Goal: Use online tool/utility: Utilize a website feature to perform a specific function

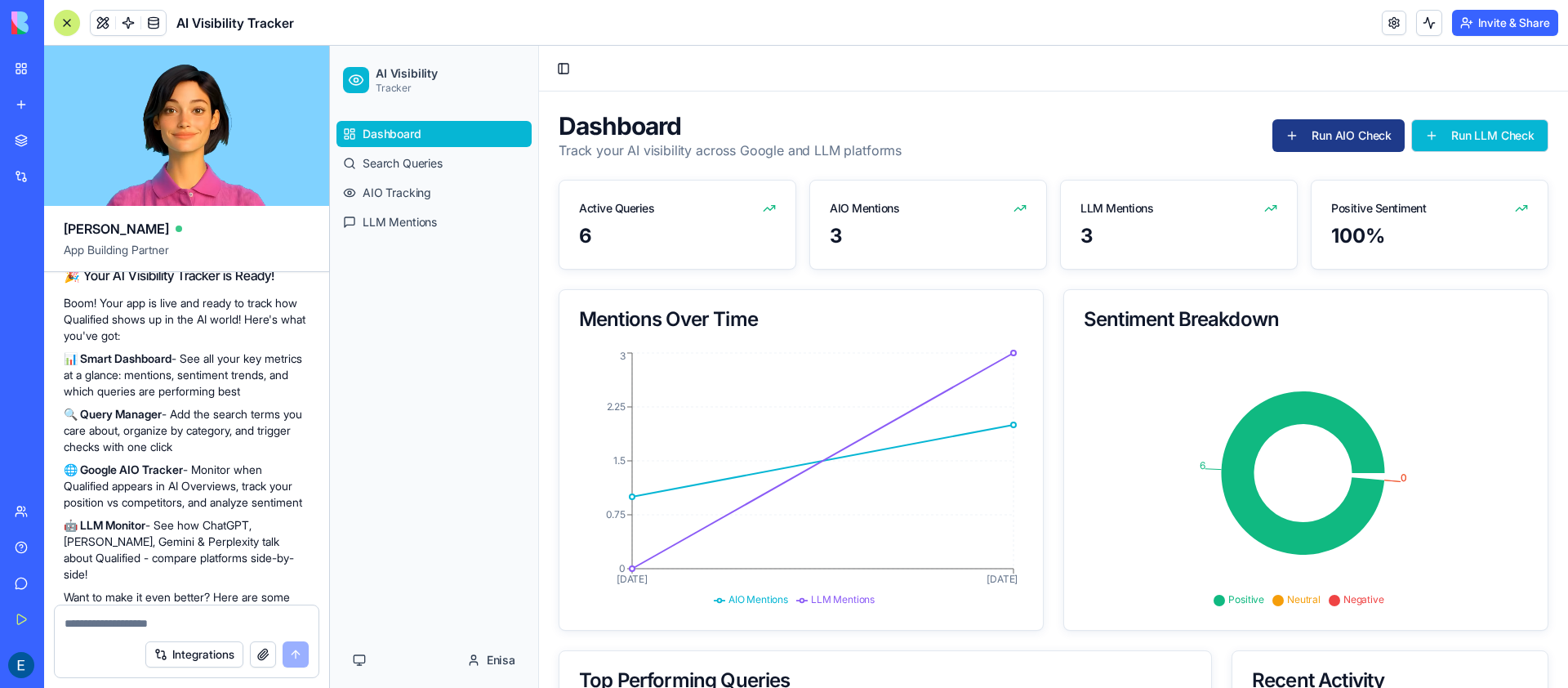
click at [1442, 137] on button "Run LLM Check" at bounding box center [1480, 136] width 137 height 33
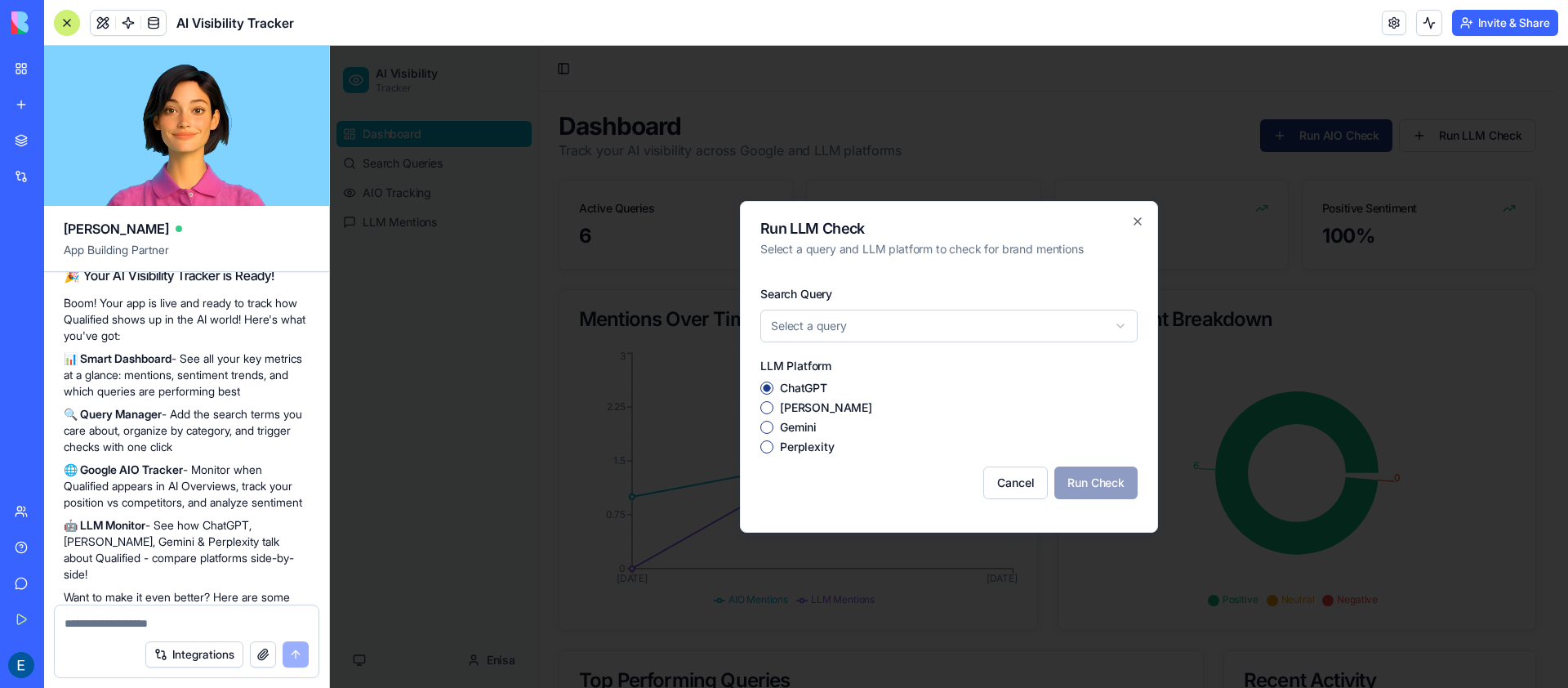
click at [771, 409] on button "[PERSON_NAME]" at bounding box center [767, 408] width 13 height 13
click at [774, 421] on div "Gemini" at bounding box center [949, 427] width 377 height 13
click at [765, 389] on button "ChatGPT" at bounding box center [767, 389] width 13 height 13
click at [865, 311] on body "AI Visibility Tracker Dashboard Search Queries AIO Tracking LLM Mentions Enisa …" at bounding box center [943, 558] width 1226 height 1026
click at [777, 404] on div "[PERSON_NAME]" at bounding box center [949, 408] width 377 height 13
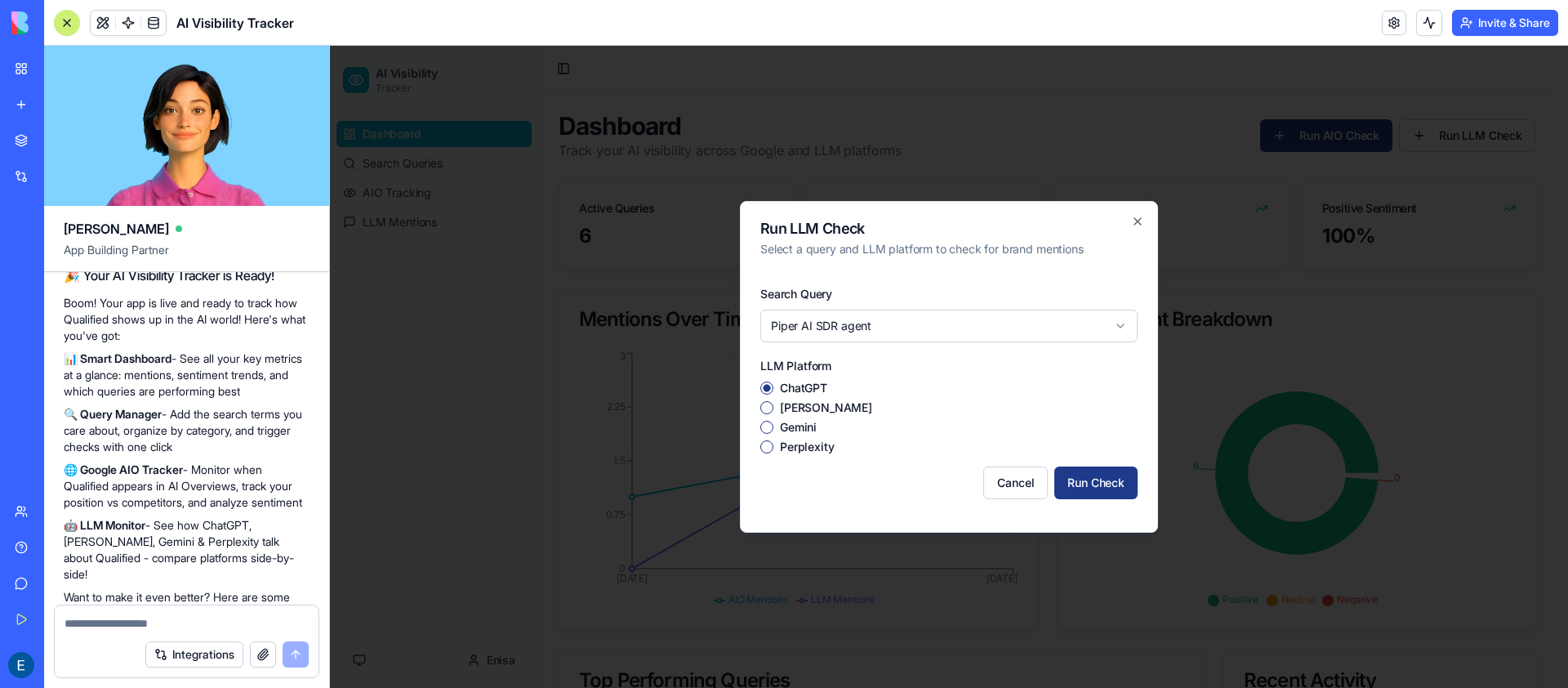
click at [773, 408] on button "[PERSON_NAME]" at bounding box center [767, 408] width 13 height 13
click at [769, 394] on div "ChatGPT" at bounding box center [949, 389] width 377 height 13
click at [763, 387] on button "ChatGPT" at bounding box center [767, 389] width 13 height 13
drag, startPoint x: 1105, startPoint y: 486, endPoint x: 1107, endPoint y: 469, distance: 17.1
click at [1105, 486] on button "Run Check" at bounding box center [1095, 482] width 83 height 33
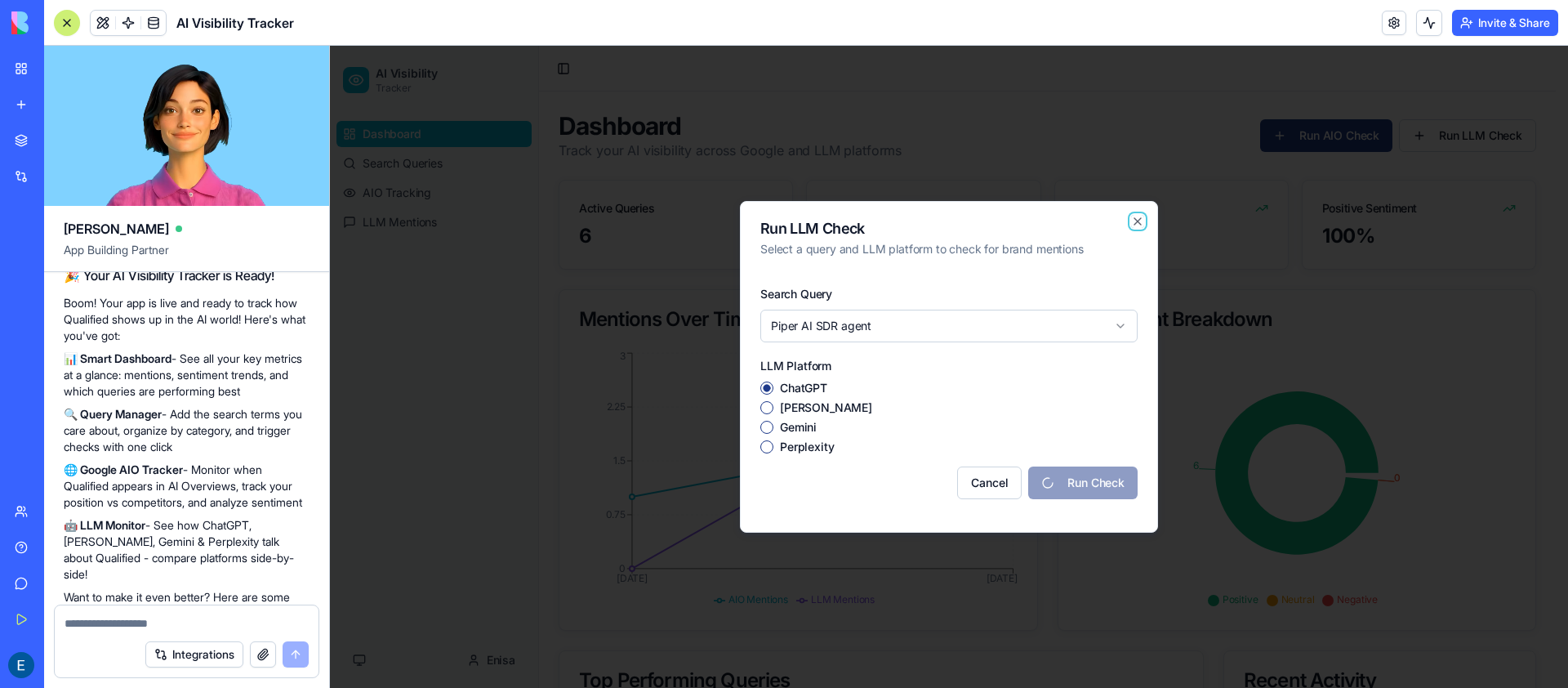
click at [1139, 219] on icon "button" at bounding box center [1137, 222] width 7 height 7
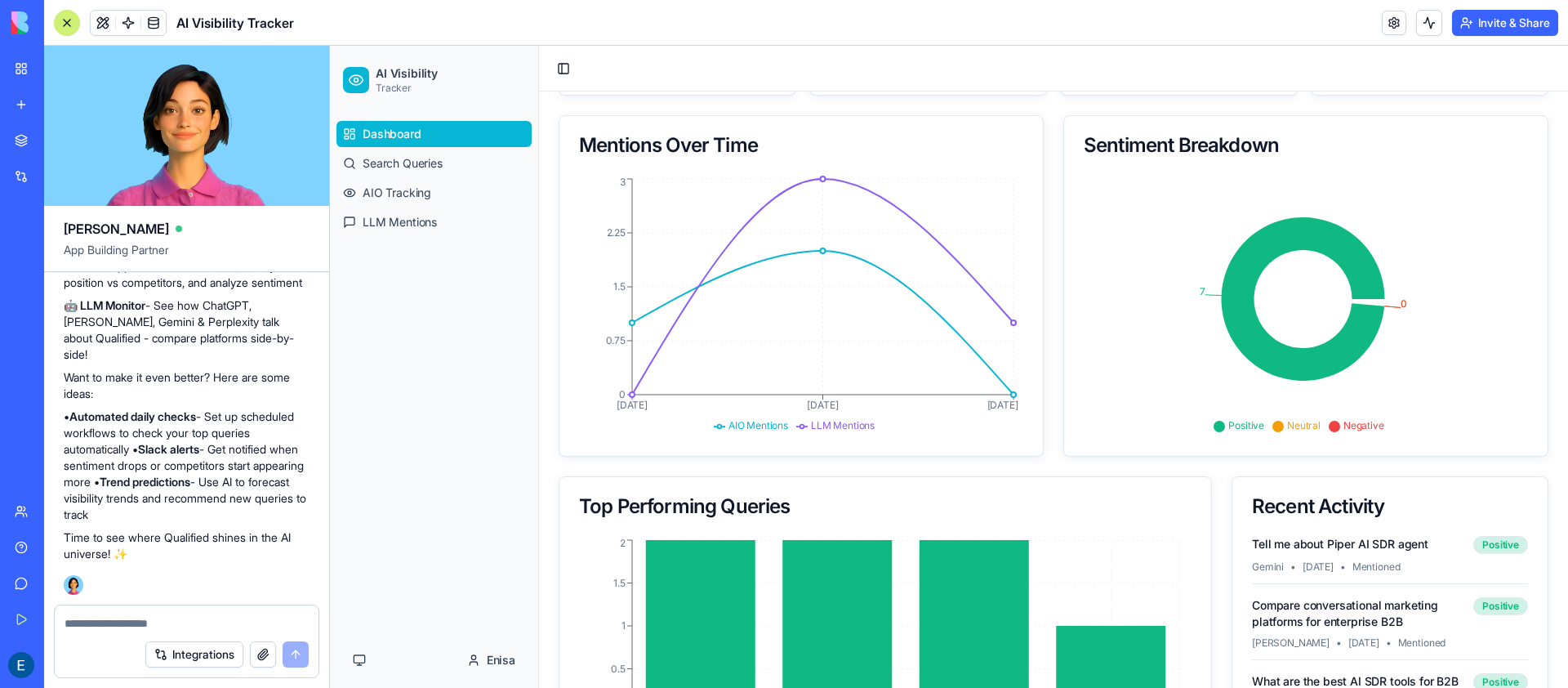
scroll to position [175, 0]
click at [413, 164] on span "Search Queries" at bounding box center [402, 163] width 80 height 16
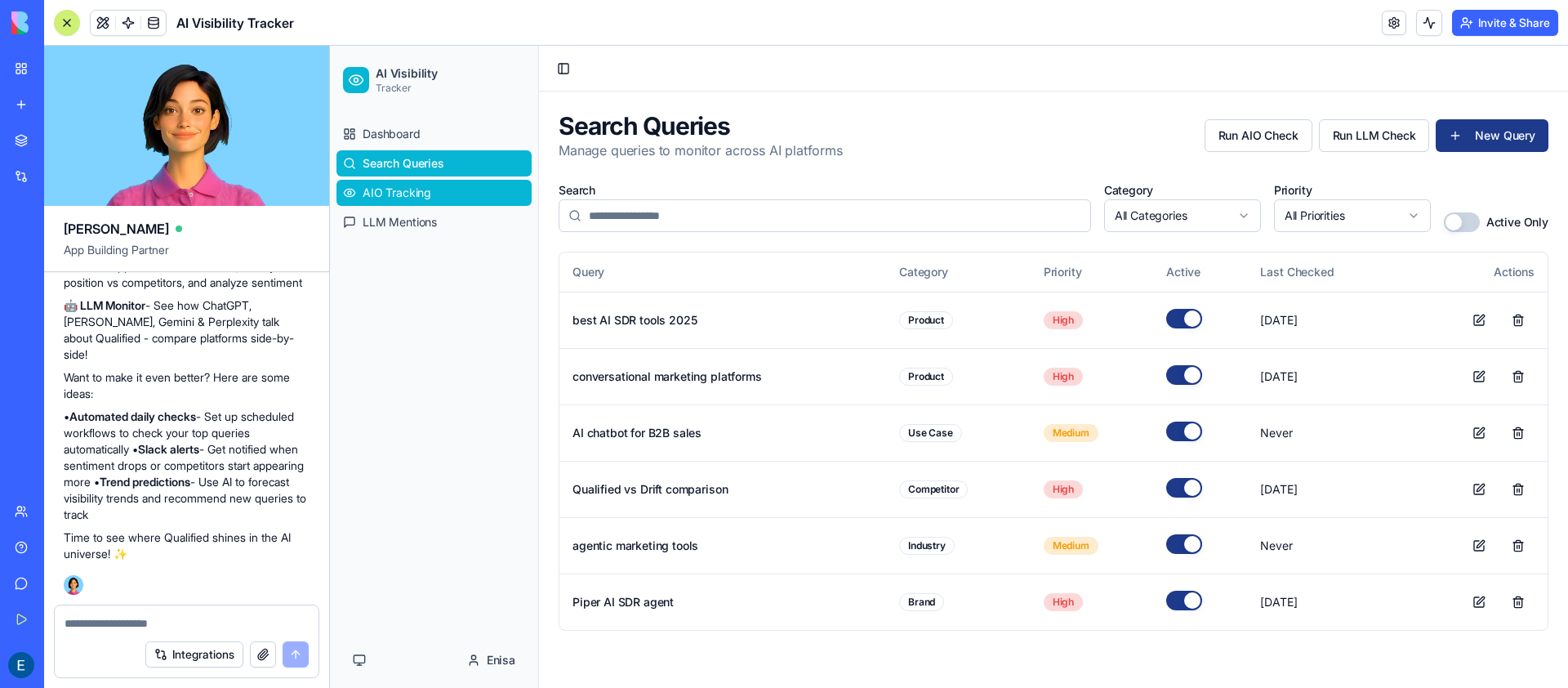
click at [413, 186] on span "AIO Tracking" at bounding box center [396, 192] width 68 height 16
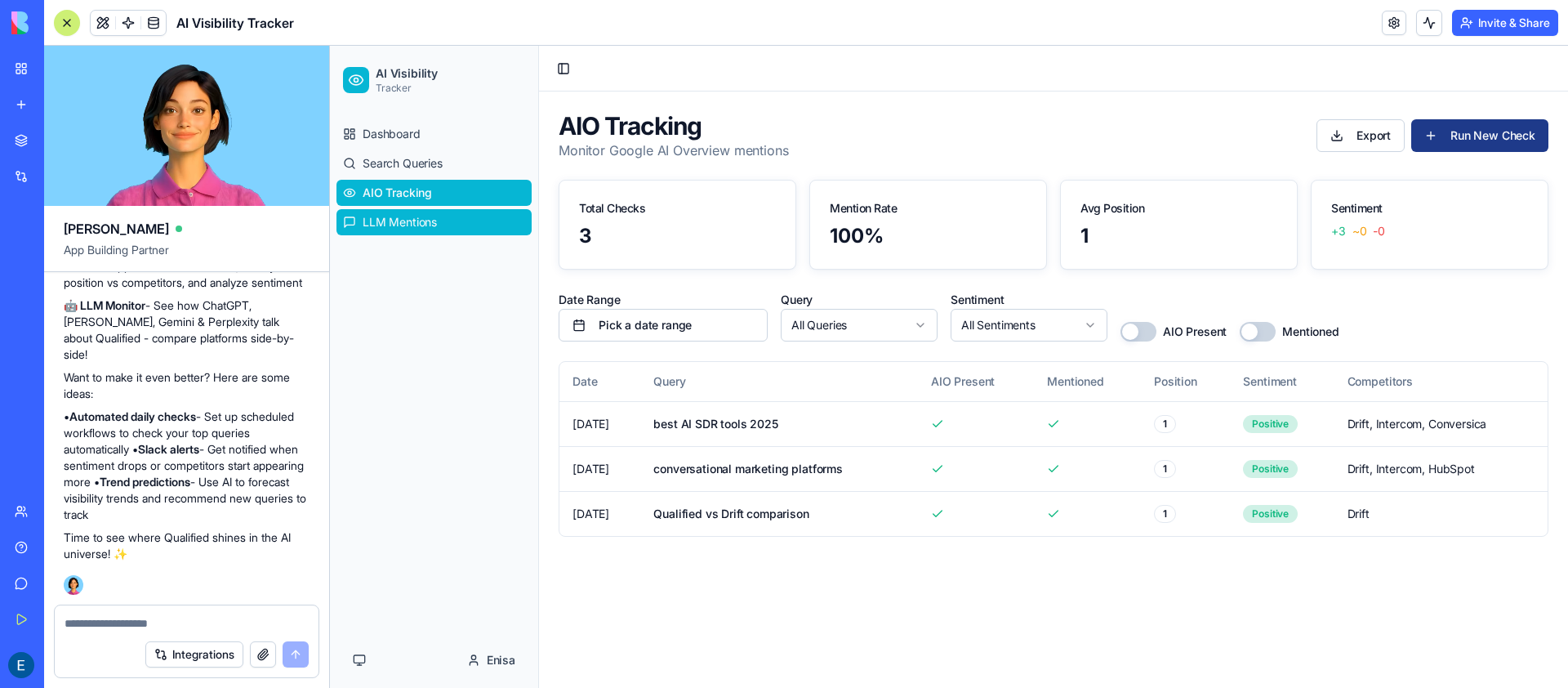
click at [412, 224] on span "LLM Mentions" at bounding box center [399, 222] width 74 height 16
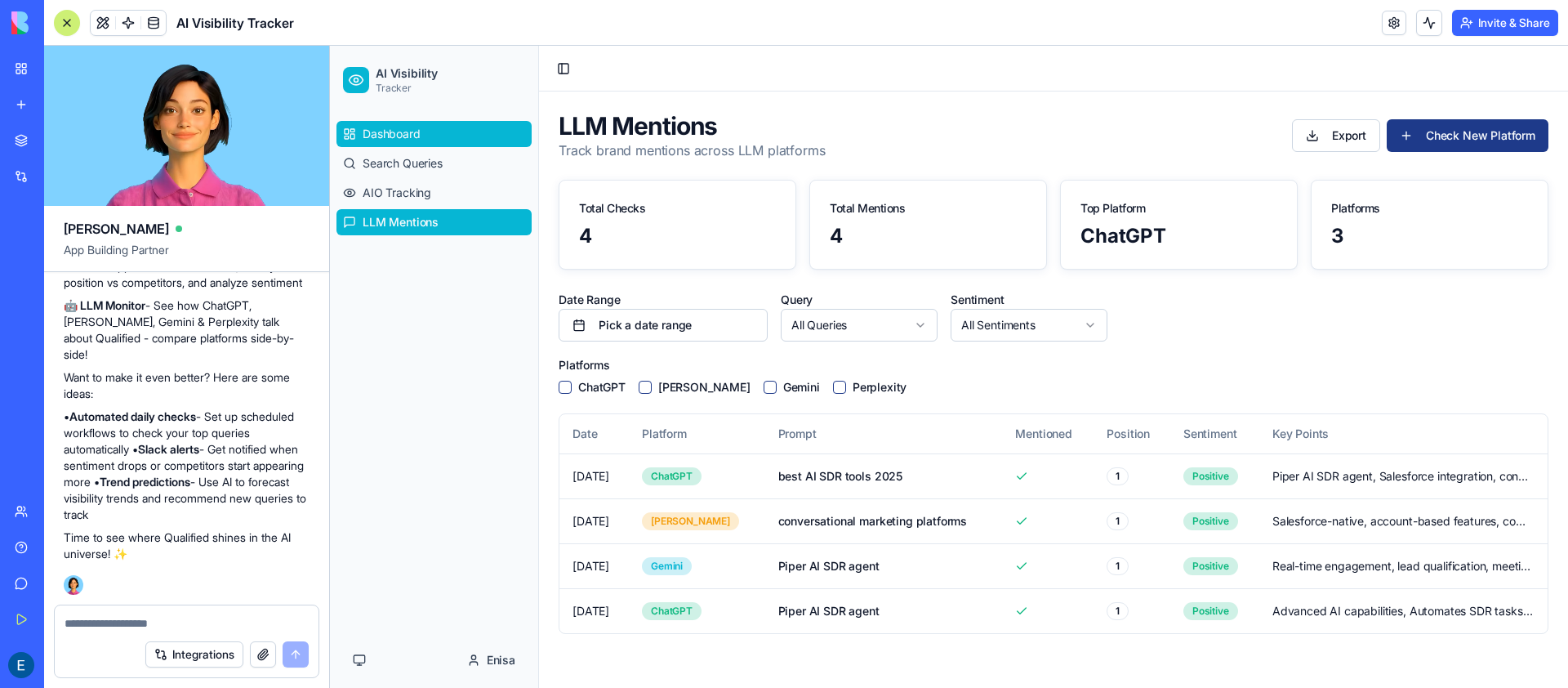
click at [413, 144] on link "Dashboard" at bounding box center [434, 133] width 195 height 26
